Goal: Check status: Check status

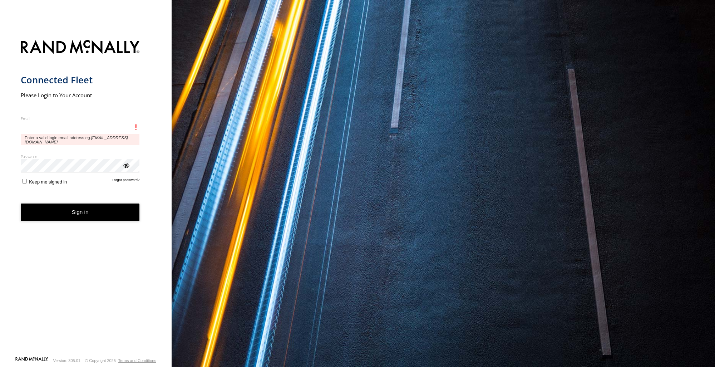
click at [50, 122] on input "Email" at bounding box center [80, 127] width 119 height 13
paste input "**********"
type input "**********"
click at [21, 203] on button "Sign in" at bounding box center [80, 212] width 119 height 18
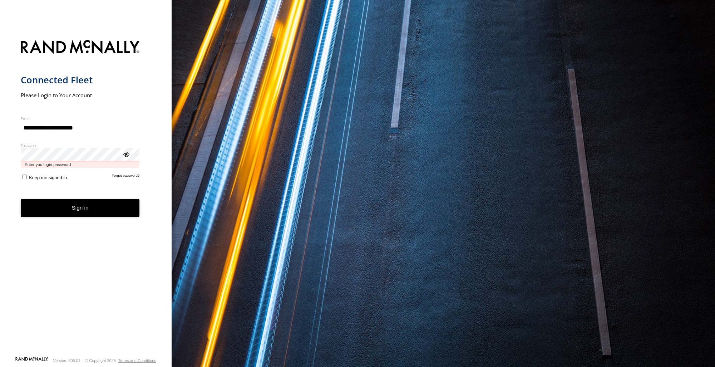
click at [21, 199] on button "Sign in" at bounding box center [80, 208] width 119 height 18
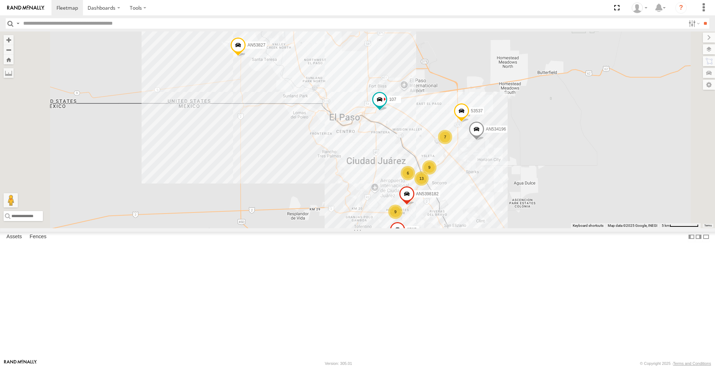
click at [0, 0] on span at bounding box center [0, 0] width 0 height 0
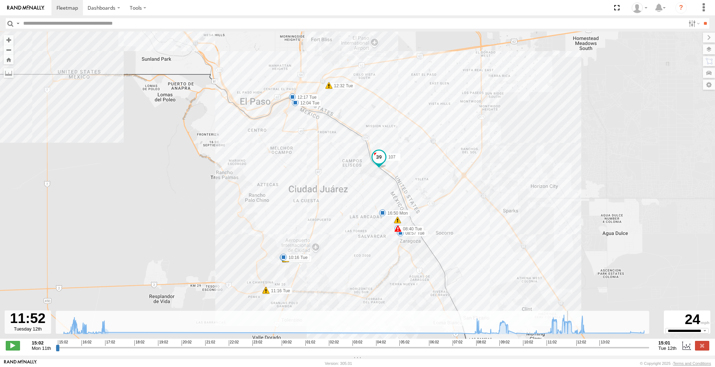
drag, startPoint x: 59, startPoint y: 351, endPoint x: 569, endPoint y: 343, distance: 510.0
click at [569, 344] on input "range" at bounding box center [352, 347] width 593 height 7
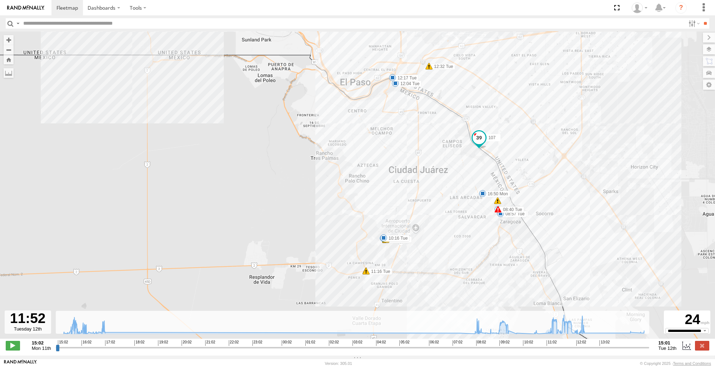
drag, startPoint x: 496, startPoint y: 228, endPoint x: 599, endPoint y: 207, distance: 104.6
click at [599, 207] on div "107 16:14 Mon 16:50 Mon 08:31 Tue 08:40 Tue 08:57 Tue 09:30 Tue 10:16 Tue 12:04…" at bounding box center [357, 188] width 715 height 314
click at [211, 228] on div "107 16:14 Mon 16:50 Mon 08:31 Tue 08:40 Tue 08:57 Tue 09:30 Tue 10:16 Tue 12:04…" at bounding box center [357, 188] width 715 height 314
click at [570, 350] on input "range" at bounding box center [352, 347] width 593 height 7
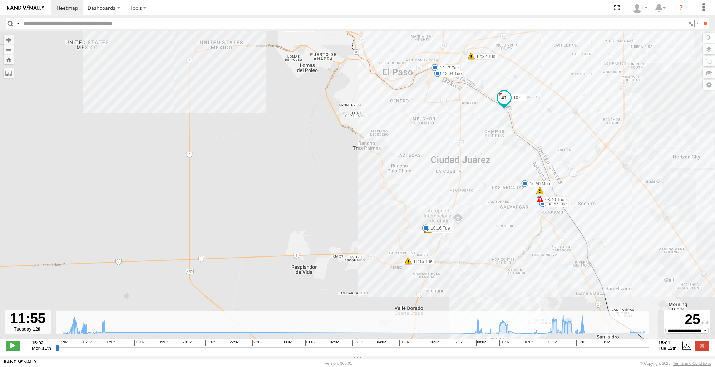
drag, startPoint x: 580, startPoint y: 269, endPoint x: 637, endPoint y: 253, distance: 59.6
click at [637, 253] on div "107 16:14 Mon 16:50 Mon 08:31 Tue 08:40 Tue 08:57 Tue 09:30 Tue 10:16 Tue 12:04…" at bounding box center [357, 188] width 715 height 314
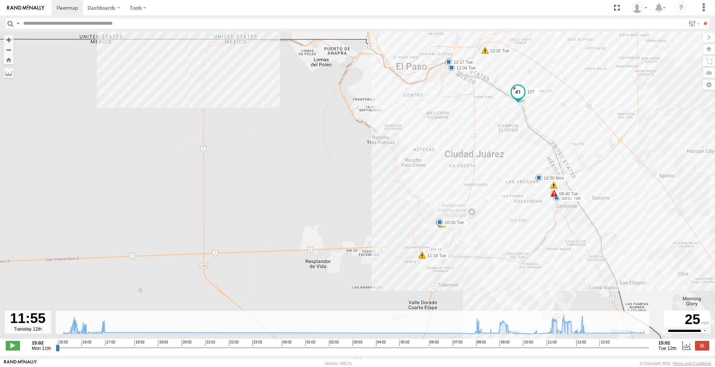
click at [90, 179] on div "107 16:14 Mon 16:50 Mon 08:31 Tue 08:40 Tue 08:57 Tue 09:30 Tue 10:16 Tue 12:04…" at bounding box center [357, 188] width 715 height 314
click at [707, 75] on label at bounding box center [702, 73] width 26 height 10
click at [0, 0] on div "739" at bounding box center [0, 0] width 0 height 0
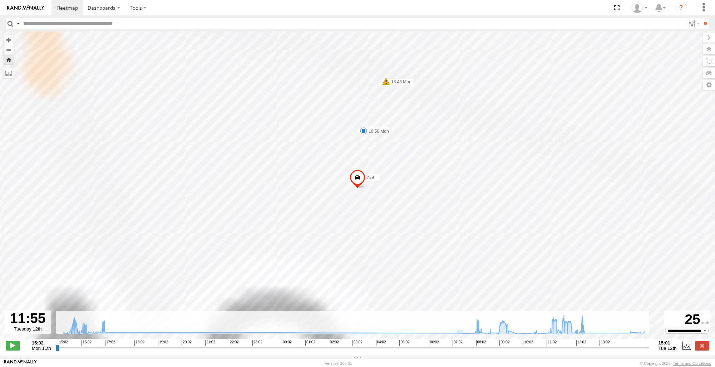
click at [359, 183] on span at bounding box center [357, 179] width 16 height 19
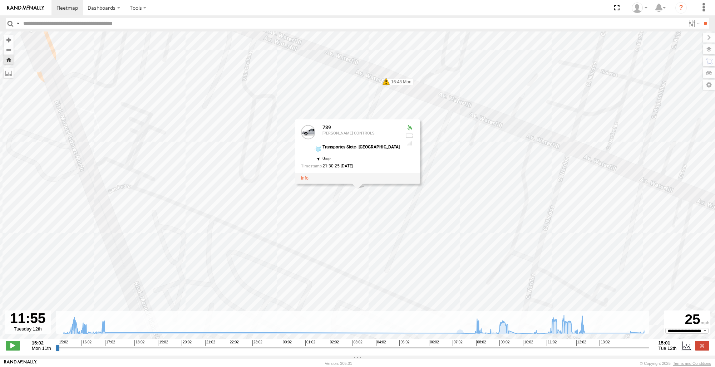
click at [9, 61] on button "Zoom Home" at bounding box center [9, 60] width 10 height 10
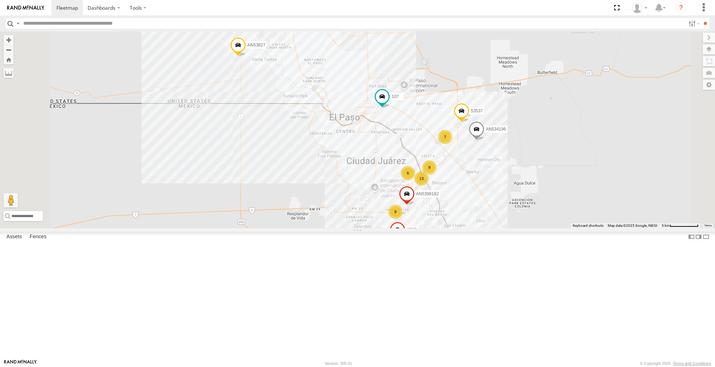
scroll to position [0, 0]
click at [304, 31] on span at bounding box center [296, 21] width 16 height 19
click at [306, 23] on label at bounding box center [299, 20] width 14 height 5
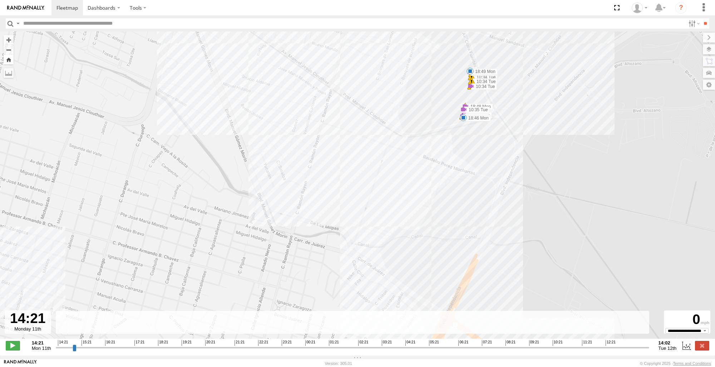
click at [8, 61] on button "Zoom Home" at bounding box center [9, 60] width 10 height 10
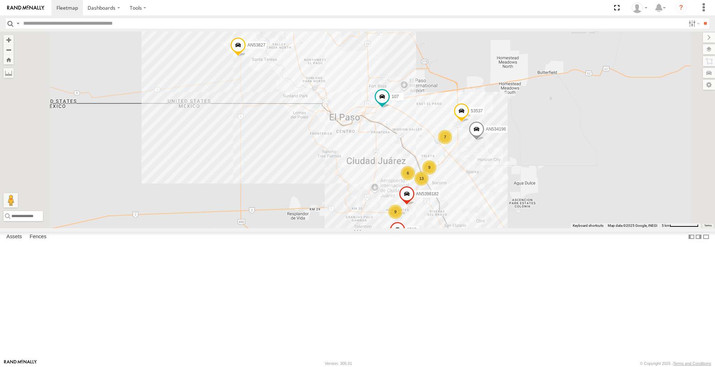
click at [0, 0] on div "727" at bounding box center [0, 0] width 0 height 0
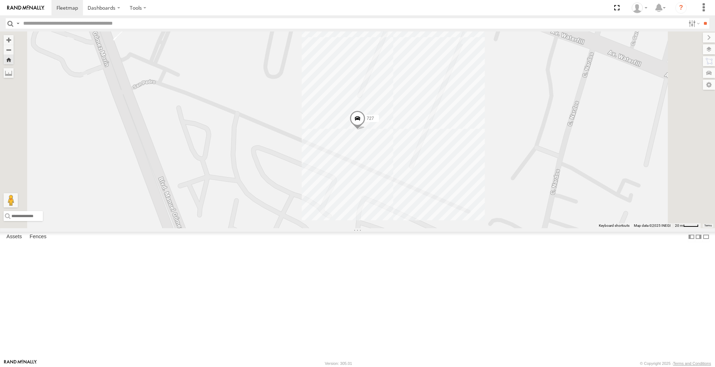
click at [365, 130] on span at bounding box center [357, 119] width 16 height 19
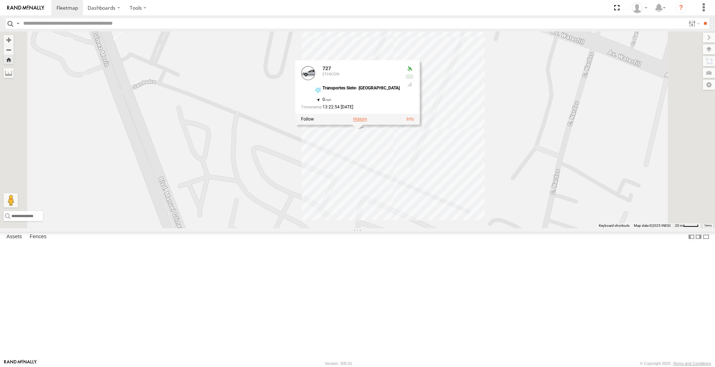
click at [367, 121] on label at bounding box center [360, 118] width 14 height 5
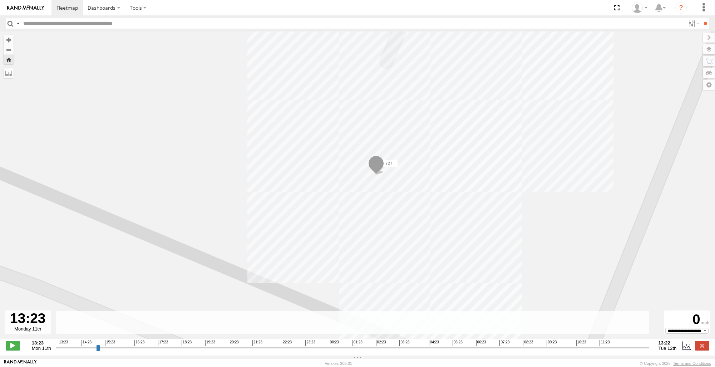
click at [11, 63] on button "Zoom Home" at bounding box center [9, 60] width 10 height 10
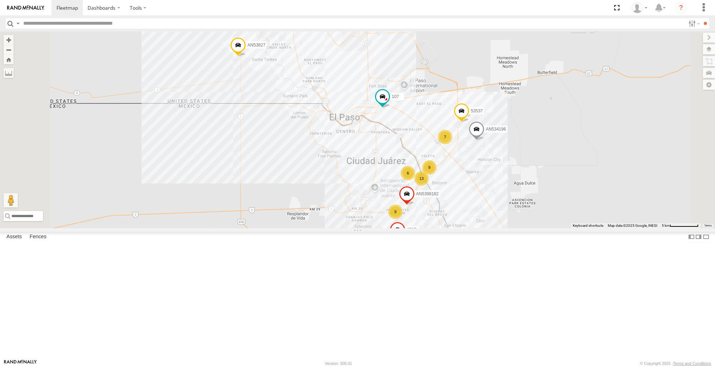
click at [0, 0] on div "[PERSON_NAME] CONTROLS" at bounding box center [0, 0] width 0 height 0
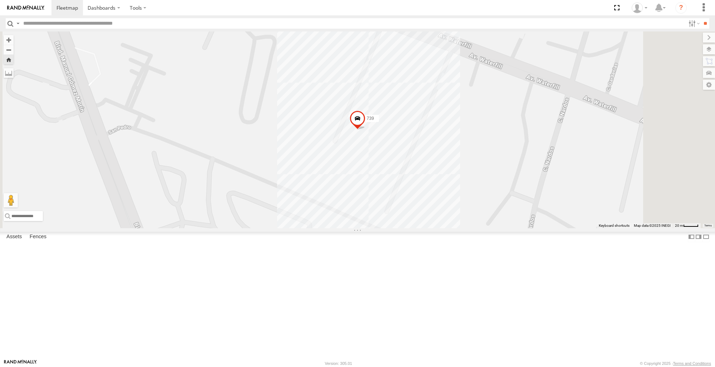
click at [0, 0] on div "8737" at bounding box center [0, 0] width 0 height 0
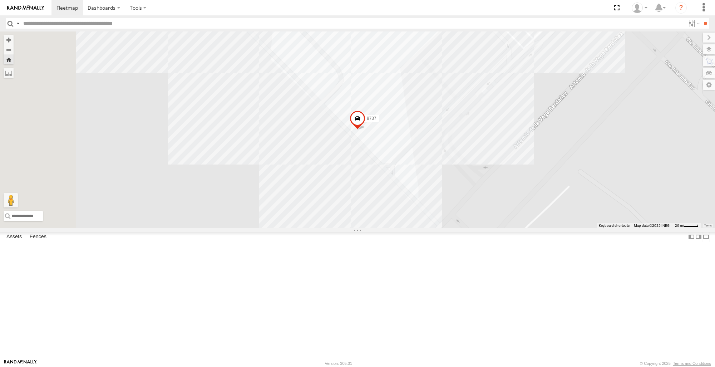
click at [0, 0] on div "ETHICON" at bounding box center [0, 0] width 0 height 0
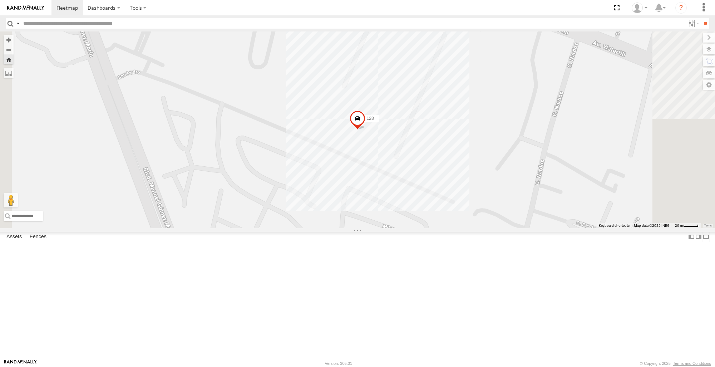
click at [365, 130] on span at bounding box center [357, 119] width 16 height 19
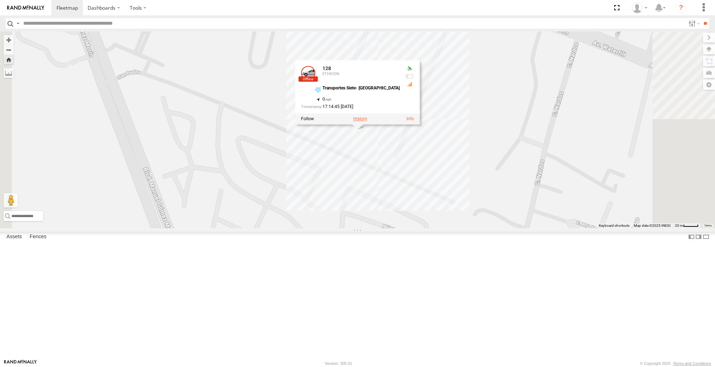
click at [367, 121] on label at bounding box center [360, 118] width 14 height 5
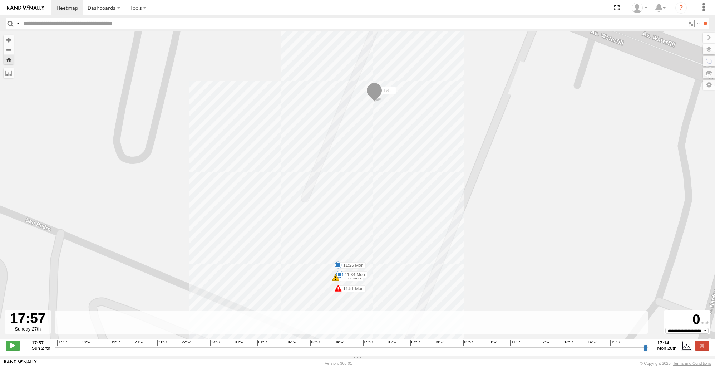
click at [0, 0] on div "ETHICON" at bounding box center [0, 0] width 0 height 0
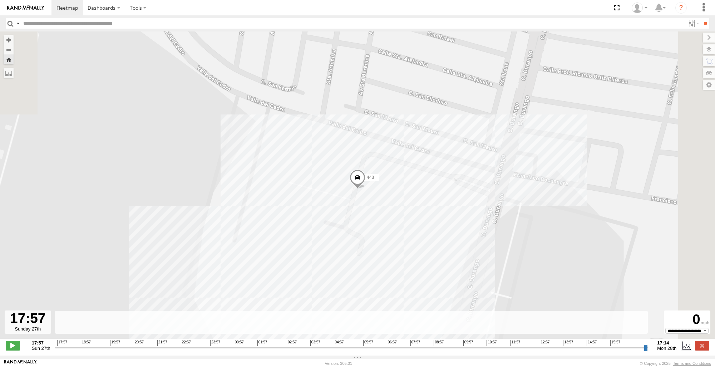
click at [358, 184] on span at bounding box center [357, 178] width 16 height 19
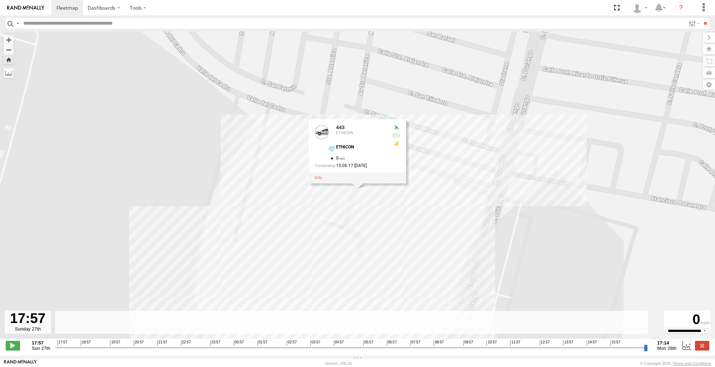
click at [0, 0] on div "442" at bounding box center [0, 0] width 0 height 0
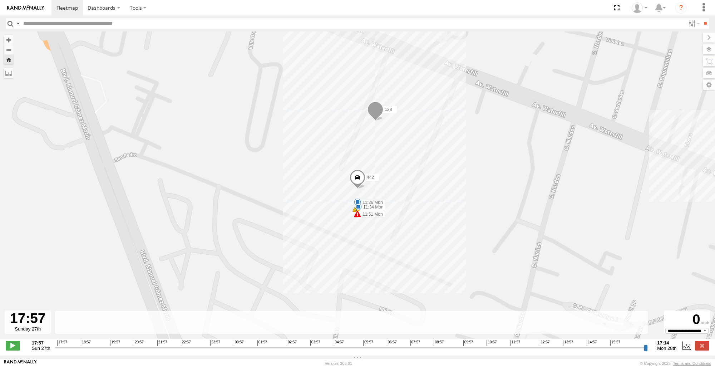
click at [9, 62] on button "Zoom Home" at bounding box center [9, 60] width 10 height 10
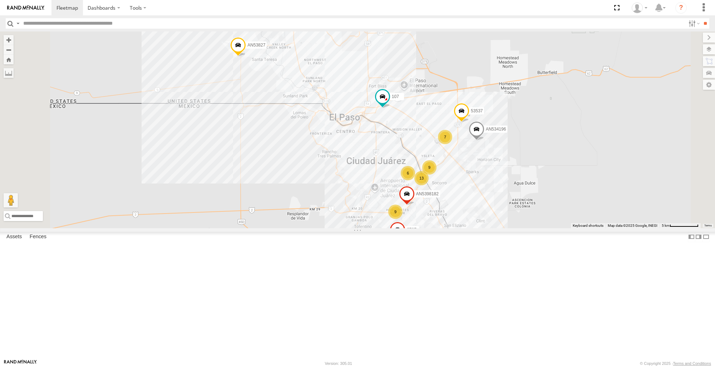
scroll to position [286, 0]
click at [377, 228] on div "107 53537 4668 AN53827 8737 AN5398182 AN534196 9 13 2 7 9 6" at bounding box center [357, 129] width 715 height 196
click at [265, 228] on div "107 53537 4668 AN53827 8737 AN5398182 AN534196 9 13 2 7 9 6" at bounding box center [357, 129] width 715 height 196
click at [273, 228] on div "107 53537 4668 AN53827 8737 AN5398182 AN534196 9 13 2 7 9 6" at bounding box center [357, 129] width 715 height 196
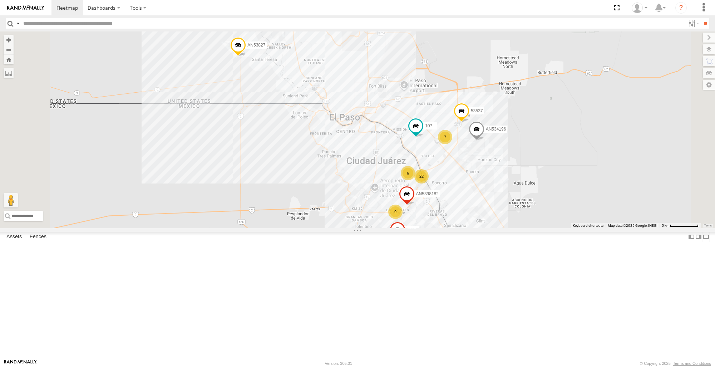
click at [0, 0] on div "3736" at bounding box center [0, 0] width 0 height 0
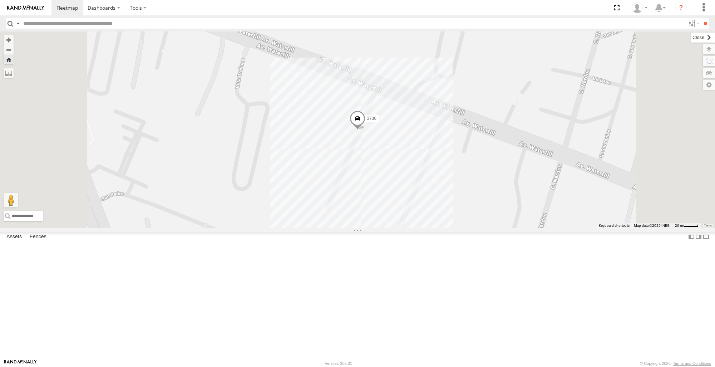
click at [691, 37] on label at bounding box center [703, 38] width 24 height 10
click at [530, 228] on div "3736" at bounding box center [357, 129] width 715 height 196
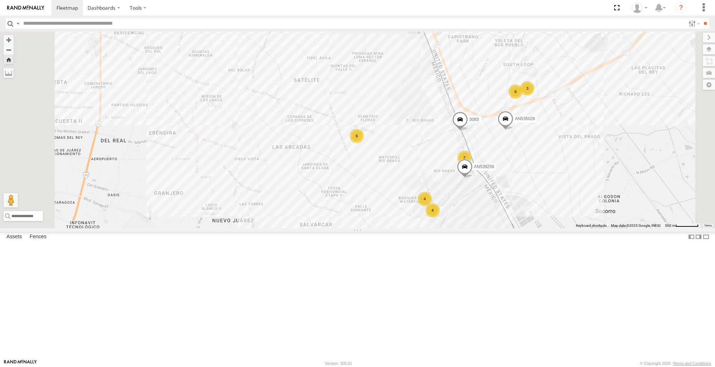
click at [14, 62] on button "Zoom Home" at bounding box center [9, 60] width 10 height 10
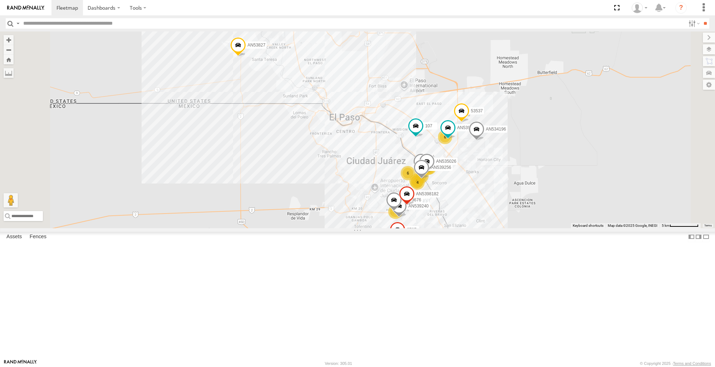
click at [385, 228] on div "107 6 2 6 4 443 2 6 4 53537 4668 3 6 AN539240 3093 AN53827 AN539381 8737 AN5350…" at bounding box center [357, 129] width 715 height 196
click at [300, 228] on div "107 6 2 6 4 443 2 6 4 53537 4668 3 6 AN539240 3093 AN53827 AN539381 8737 AN5350…" at bounding box center [357, 129] width 715 height 196
click at [214, 225] on div "107 6 2 6 4 443 2 6 4 53537 4668 3 6 AN539240 3093 AN53827 AN539381 8737 AN5350…" at bounding box center [357, 129] width 715 height 196
click at [0, 0] on span at bounding box center [0, 0] width 0 height 0
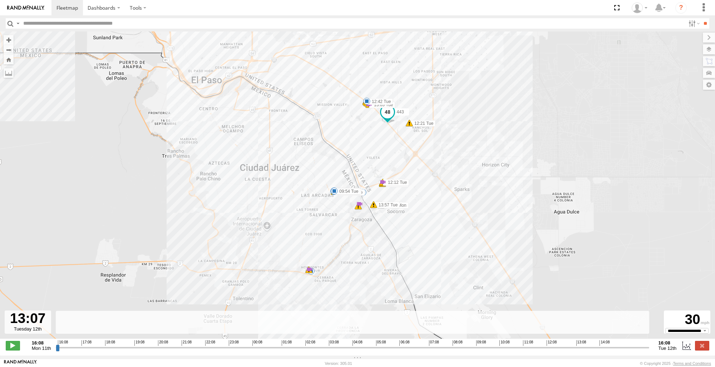
drag, startPoint x: 56, startPoint y: 353, endPoint x: 572, endPoint y: 366, distance: 516.8
type input "**********"
click at [572, 351] on input "range" at bounding box center [352, 347] width 593 height 7
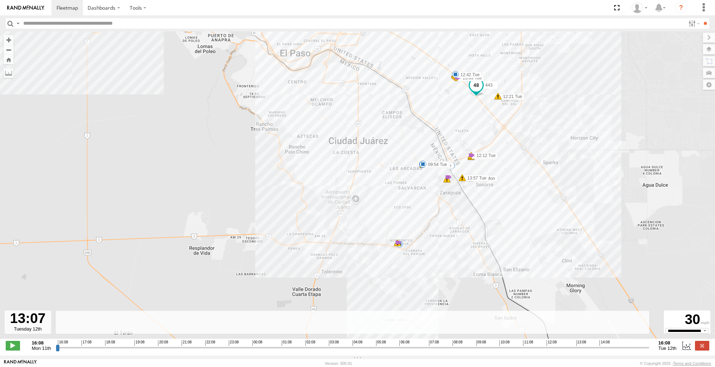
drag, startPoint x: 503, startPoint y: 259, endPoint x: 592, endPoint y: 231, distance: 93.0
click at [592, 231] on div "443 12:21 Tue 12:42 Tue 12:42 Tue 13:02 Tue 13:02 Tue 13:02 Tue 13:03 Tue 13:03…" at bounding box center [357, 188] width 715 height 314
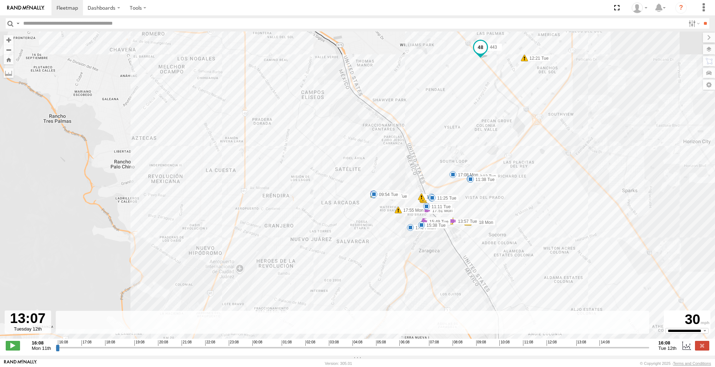
drag, startPoint x: 563, startPoint y: 207, endPoint x: 652, endPoint y: 299, distance: 128.1
click at [652, 299] on div "443 12:21 Tue 12:42 Tue 12:42 Tue 13:02 Tue 13:02 Tue 13:02 Tue 13:03 Tue 13:03…" at bounding box center [357, 188] width 715 height 314
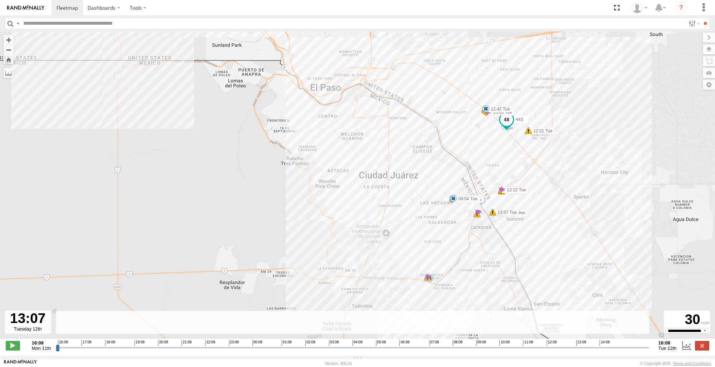
drag, startPoint x: 453, startPoint y: 148, endPoint x: 498, endPoint y: 176, distance: 52.5
click at [498, 176] on div "443 12:21 Tue 12:42 Tue 12:42 Tue 13:02 Tue 13:02 Tue 13:02 Tue 13:03 Tue 13:03…" at bounding box center [357, 188] width 715 height 314
click at [613, 209] on div "443 12:21 Tue 12:42 Tue 12:42 Tue 13:02 Tue 13:02 Tue 13:02 Tue 13:03 Tue 13:03…" at bounding box center [357, 188] width 715 height 314
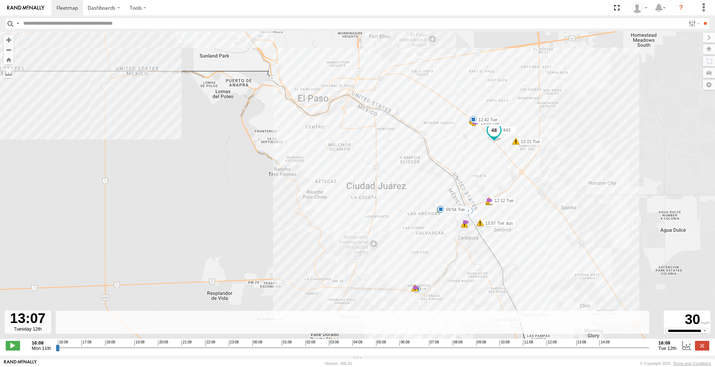
drag, startPoint x: 475, startPoint y: 168, endPoint x: 462, endPoint y: 180, distance: 18.4
click at [462, 180] on div "443 12:21 Tue 12:42 Tue 12:42 Tue 13:02 Tue 13:02 Tue 13:02 Tue 13:03 Tue 13:03…" at bounding box center [357, 188] width 715 height 314
click at [118, 204] on div "443 12:21 Tue 12:42 Tue 12:42 Tue 13:02 Tue 13:02 Tue 13:02 Tue 13:03 Tue 13:03…" at bounding box center [357, 188] width 715 height 314
